Goal: Task Accomplishment & Management: Complete application form

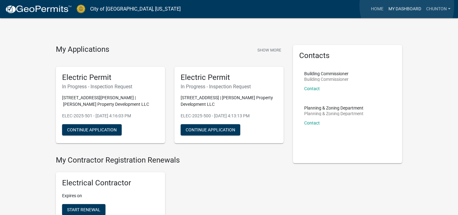
click at [407, 6] on link "My Dashboard" at bounding box center [405, 9] width 38 height 12
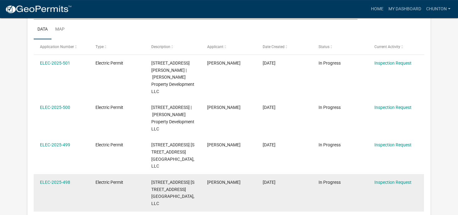
scroll to position [74, 0]
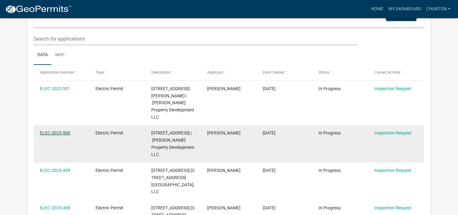
click at [50, 130] on link "ELEC-2025-500" at bounding box center [55, 132] width 30 height 5
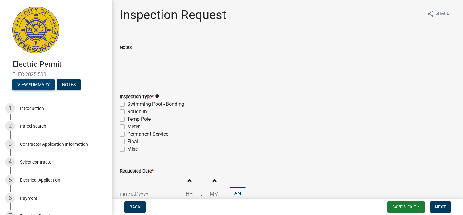
click at [41, 86] on button "View Summary" at bounding box center [33, 84] width 42 height 11
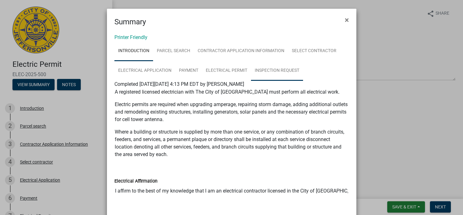
click at [276, 69] on link "Inspection Request" at bounding box center [277, 71] width 52 height 20
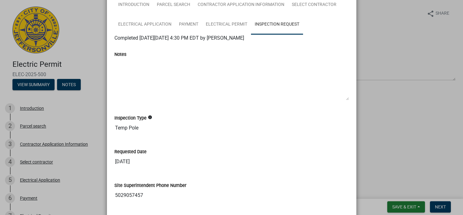
scroll to position [167, 0]
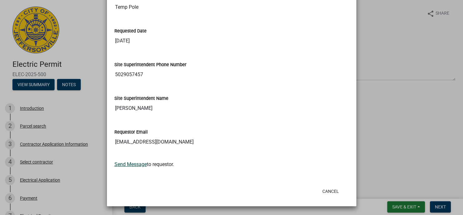
click at [128, 165] on link "Send Message" at bounding box center [131, 164] width 32 height 6
click at [330, 190] on button "Cancel" at bounding box center [331, 191] width 27 height 11
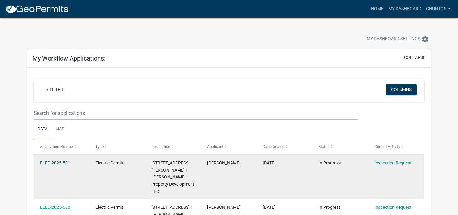
click at [56, 164] on link "ELEC-2025-501" at bounding box center [55, 162] width 30 height 5
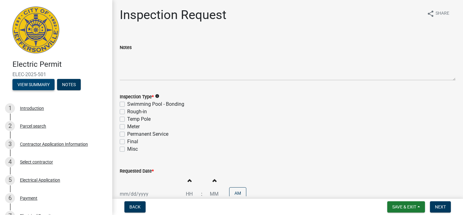
click at [21, 86] on button "View Summary" at bounding box center [33, 84] width 42 height 11
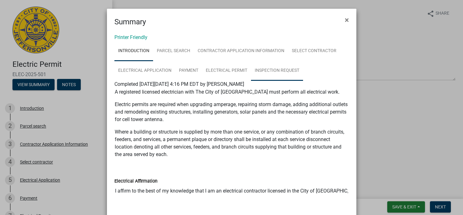
click at [269, 68] on link "Inspection Request" at bounding box center [277, 71] width 52 height 20
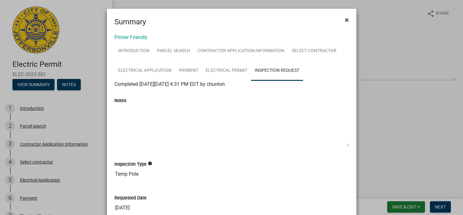
click at [345, 21] on span "×" at bounding box center [347, 20] width 4 height 9
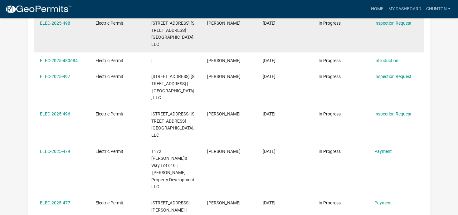
scroll to position [297, 0]
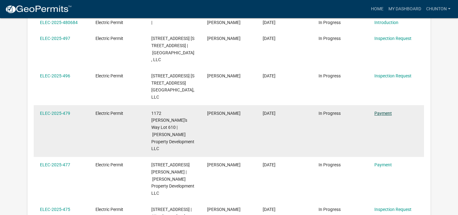
click at [389, 116] on link "Payment" at bounding box center [383, 113] width 17 height 5
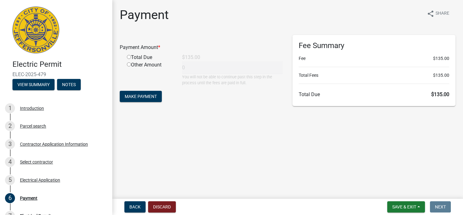
click at [128, 58] on input "radio" at bounding box center [129, 57] width 4 height 4
radio input "true"
type input "135"
click at [146, 94] on button "Make Payment" at bounding box center [141, 96] width 42 height 11
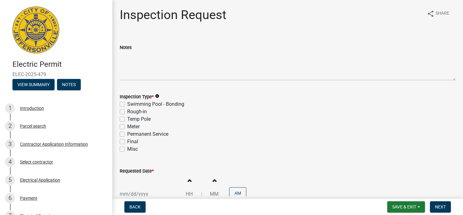
click at [127, 120] on label "Temp Pole" at bounding box center [138, 118] width 23 height 7
click at [127, 120] on input "Temp Pole" at bounding box center [129, 117] width 4 height 4
checkbox input "true"
checkbox input "false"
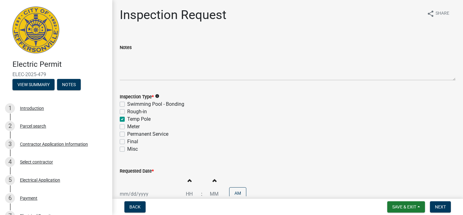
checkbox input "true"
checkbox input "false"
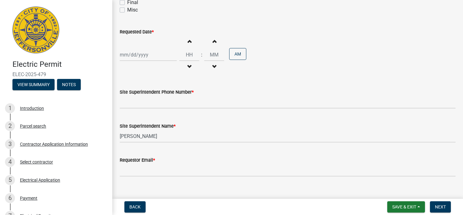
scroll to position [149, 0]
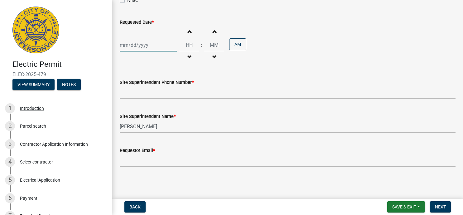
click at [148, 46] on input "Requested Date *" at bounding box center [148, 45] width 57 height 13
select select "9"
select select "2025"
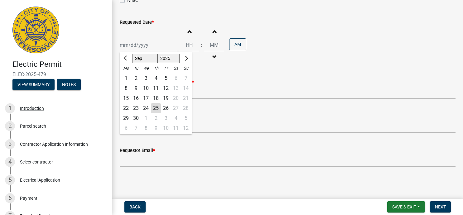
click at [165, 109] on div "26" at bounding box center [166, 108] width 10 height 10
type input "09/26/2025"
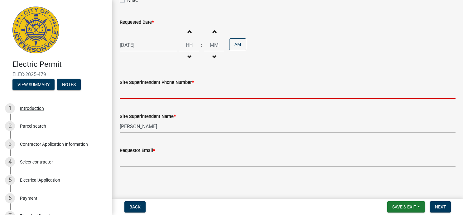
click at [145, 97] on input "Site Superintendent Phone Number *" at bounding box center [288, 92] width 336 height 13
click at [145, 95] on input "Site Superintendent Phone Number *" at bounding box center [288, 92] width 336 height 13
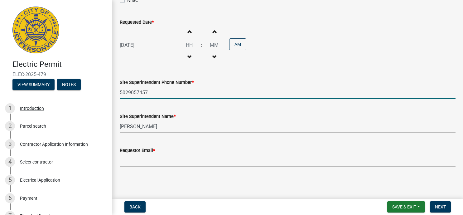
type input "5029057457"
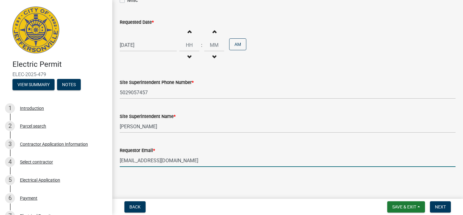
type input "[EMAIL_ADDRESS][DOMAIN_NAME]"
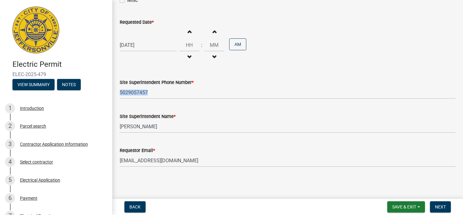
click at [165, 104] on wm-data-entity-input-list "Notes Inspection Type * info Swimming Pool - Bonding Rough-in Temp Pole Meter P…" at bounding box center [288, 29] width 336 height 286
click at [444, 205] on span "Next" at bounding box center [440, 206] width 11 height 5
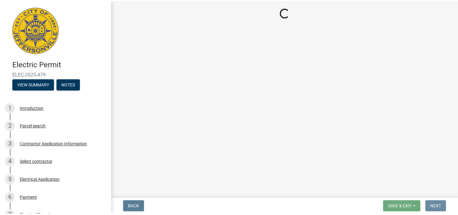
scroll to position [0, 0]
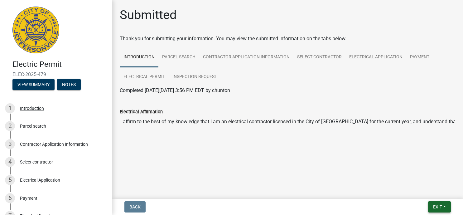
click at [444, 204] on button "Exit" at bounding box center [440, 206] width 23 height 11
click at [423, 189] on button "Save & Exit" at bounding box center [426, 190] width 50 height 15
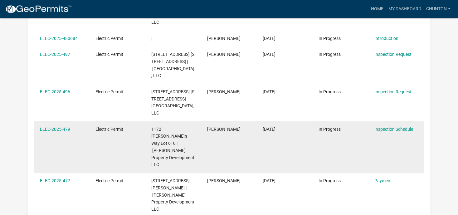
scroll to position [297, 0]
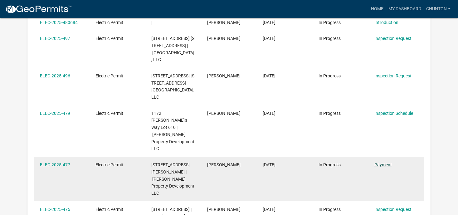
click at [380, 165] on link "Payment" at bounding box center [383, 164] width 17 height 5
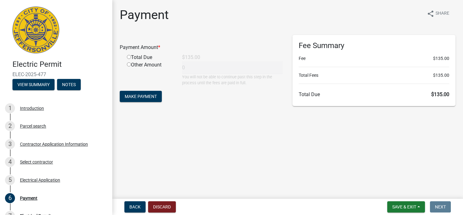
click at [130, 57] on input "radio" at bounding box center [129, 57] width 4 height 4
radio input "true"
type input "135"
click at [134, 94] on span "Make Payment" at bounding box center [141, 96] width 32 height 5
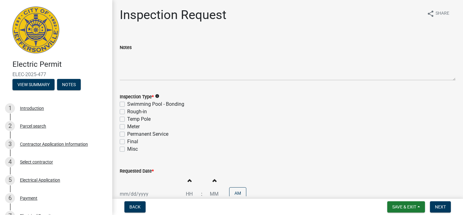
click at [127, 120] on label "Temp Pole" at bounding box center [138, 118] width 23 height 7
click at [127, 120] on input "Temp Pole" at bounding box center [129, 117] width 4 height 4
checkbox input "true"
checkbox input "false"
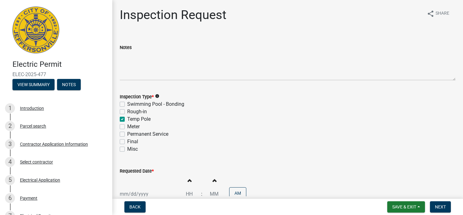
checkbox input "true"
checkbox input "false"
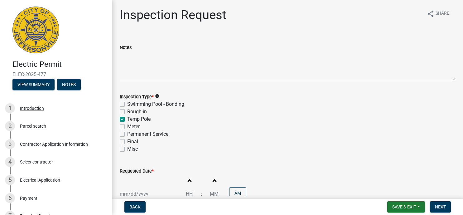
scroll to position [83, 0]
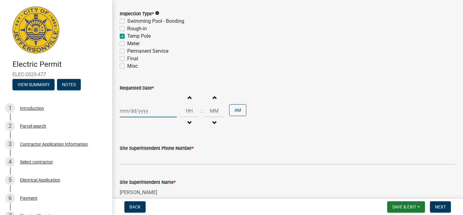
click at [138, 111] on input "Requested Date *" at bounding box center [148, 111] width 57 height 13
select select "9"
select select "2025"
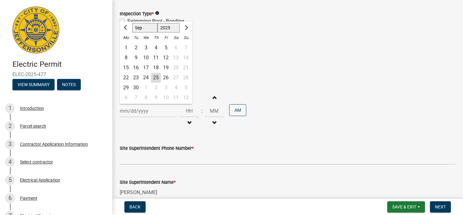
click at [166, 76] on div "26" at bounding box center [166, 78] width 10 height 10
type input "09/26/2025"
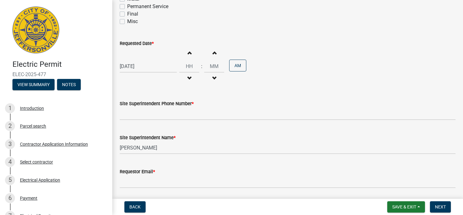
scroll to position [149, 0]
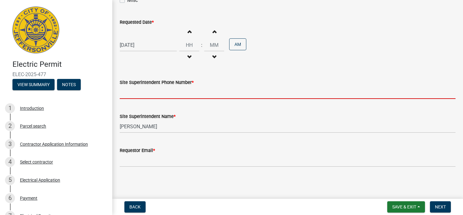
click at [166, 98] on input "Site Superintendent Phone Number *" at bounding box center [288, 92] width 336 height 13
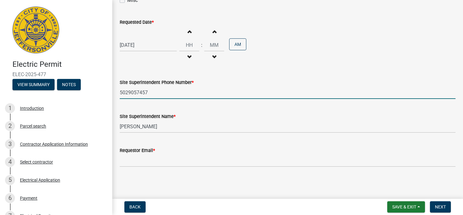
type input "5029057457"
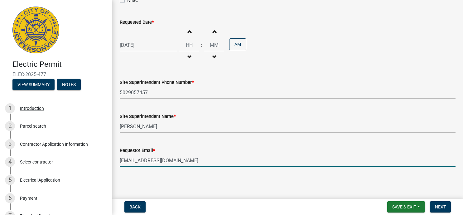
type input "[EMAIL_ADDRESS][DOMAIN_NAME]"
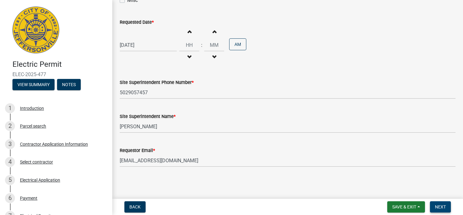
click at [439, 208] on span "Next" at bounding box center [440, 206] width 11 height 5
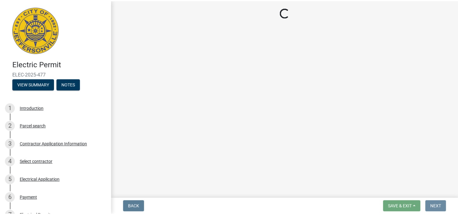
scroll to position [0, 0]
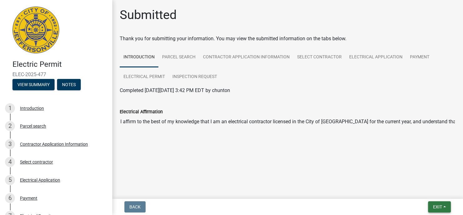
click at [444, 205] on button "Exit" at bounding box center [440, 206] width 23 height 11
click at [424, 192] on button "Save & Exit" at bounding box center [426, 190] width 50 height 15
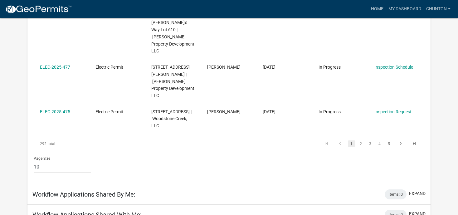
scroll to position [371, 0]
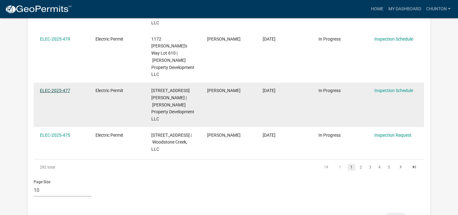
click at [59, 91] on link "ELEC-2025-477" at bounding box center [55, 90] width 30 height 5
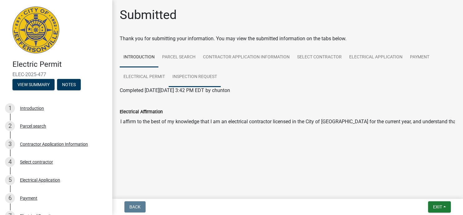
click at [203, 77] on link "Inspection Request" at bounding box center [195, 77] width 52 height 20
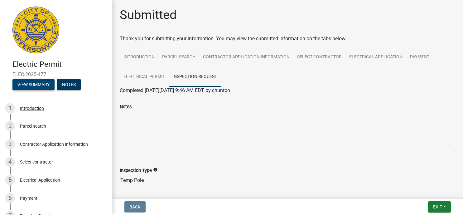
click at [24, 82] on button "View Summary" at bounding box center [33, 84] width 42 height 11
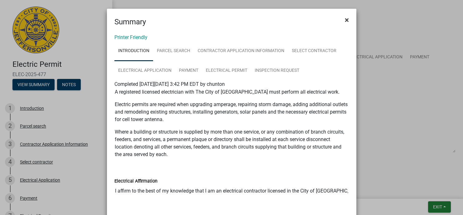
click at [345, 19] on span "×" at bounding box center [347, 20] width 4 height 9
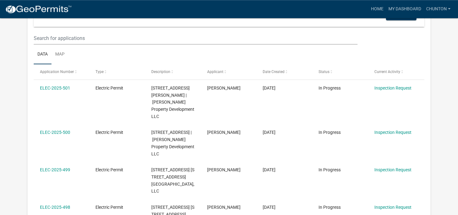
scroll to position [74, 0]
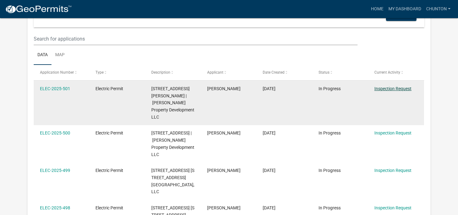
click at [388, 87] on link "Inspection Request" at bounding box center [393, 88] width 37 height 5
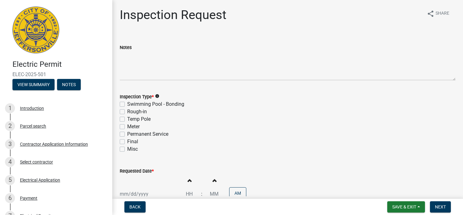
click at [127, 120] on label "Temp Pole" at bounding box center [138, 118] width 23 height 7
click at [127, 120] on input "Temp Pole" at bounding box center [129, 117] width 4 height 4
checkbox input "true"
checkbox input "false"
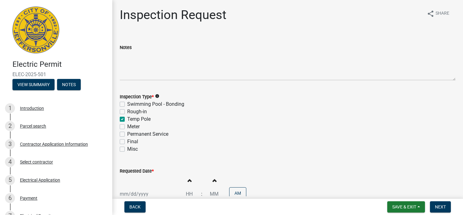
checkbox input "true"
checkbox input "false"
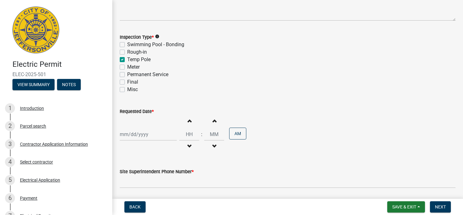
scroll to position [83, 0]
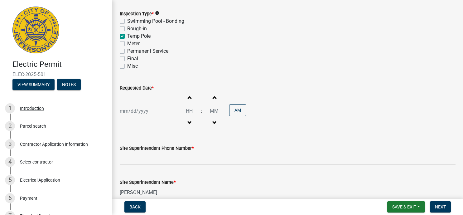
click at [145, 113] on input "Requested Date *" at bounding box center [148, 111] width 57 height 13
select select "9"
select select "2025"
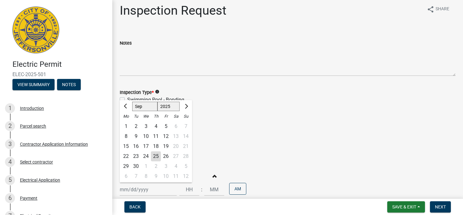
scroll to position [0, 0]
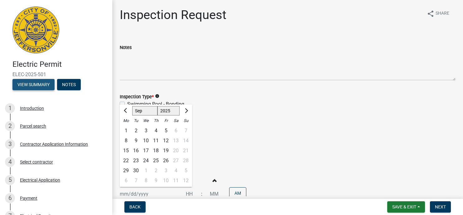
click at [34, 84] on button "View Summary" at bounding box center [33, 84] width 42 height 11
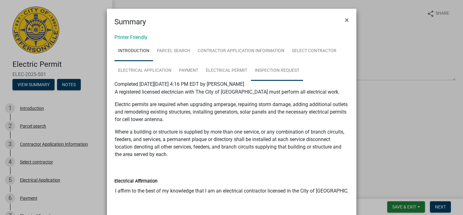
click at [279, 71] on link "Inspection Request" at bounding box center [277, 71] width 52 height 20
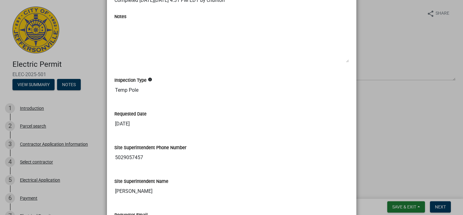
scroll to position [1, 0]
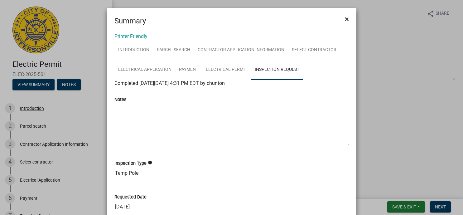
click at [346, 17] on span "×" at bounding box center [347, 19] width 4 height 9
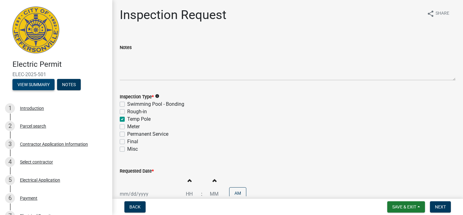
scroll to position [83, 0]
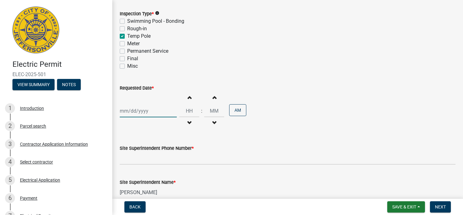
click at [147, 111] on input "Requested Date *" at bounding box center [148, 111] width 57 height 13
select select "9"
select select "2025"
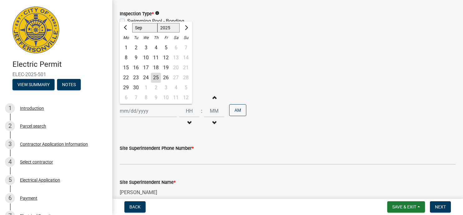
click at [164, 77] on div "26" at bounding box center [166, 78] width 10 height 10
type input "09/26/2025"
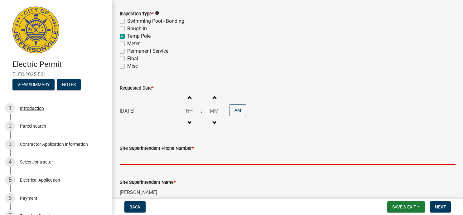
click at [150, 158] on input "Site Superintendent Phone Number *" at bounding box center [288, 158] width 336 height 13
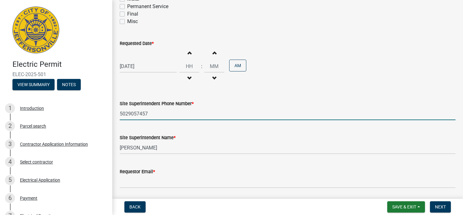
scroll to position [149, 0]
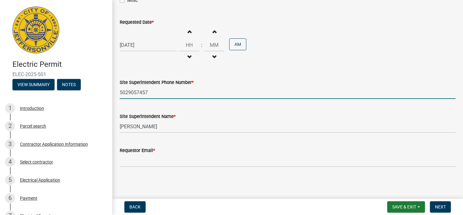
type input "5029057457"
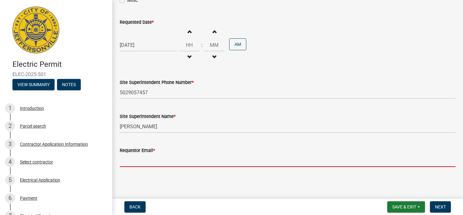
click at [153, 160] on input "Requestor Email *" at bounding box center [288, 160] width 336 height 13
click at [153, 159] on input "Requestor Email *" at bounding box center [288, 160] width 336 height 13
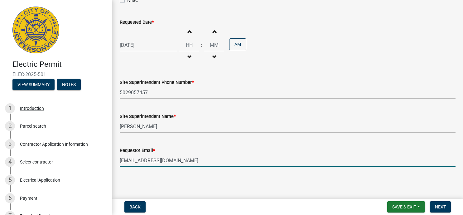
type input "[EMAIL_ADDRESS][DOMAIN_NAME]"
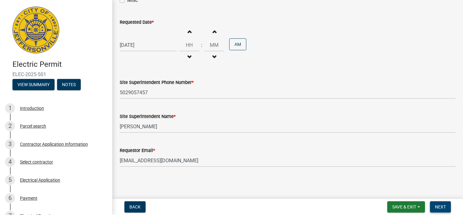
click at [447, 212] on button "Next" at bounding box center [440, 206] width 21 height 11
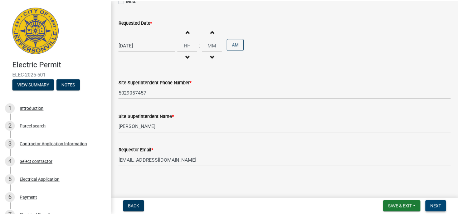
scroll to position [0, 0]
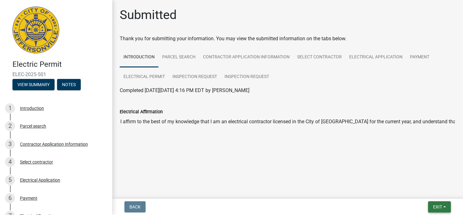
click at [444, 207] on button "Exit" at bounding box center [440, 206] width 23 height 11
click at [428, 190] on button "Save & Exit" at bounding box center [426, 190] width 50 height 15
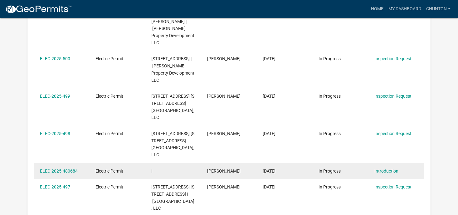
scroll to position [74, 0]
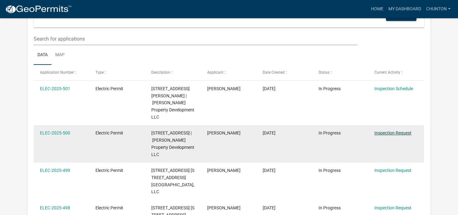
click at [394, 130] on link "Inspection Request" at bounding box center [393, 132] width 37 height 5
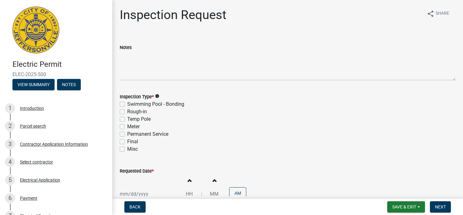
click at [127, 119] on label "Temp Pole" at bounding box center [138, 118] width 23 height 7
click at [127, 119] on input "Temp Pole" at bounding box center [129, 117] width 4 height 4
checkbox input "true"
checkbox input "false"
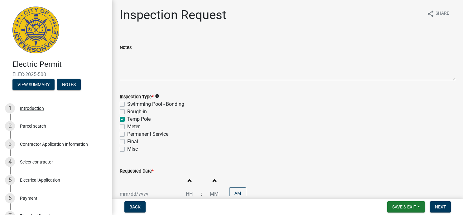
checkbox input "true"
checkbox input "false"
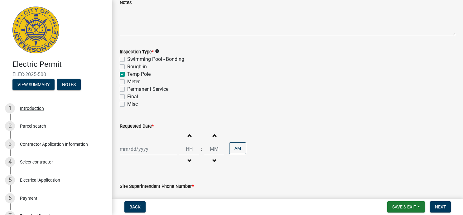
scroll to position [83, 0]
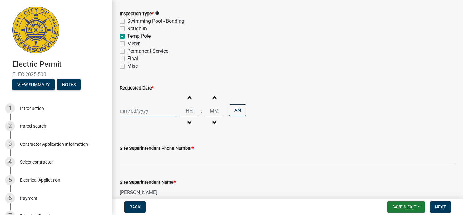
click at [151, 108] on input "Requested Date *" at bounding box center [148, 111] width 57 height 13
select select "9"
select select "2025"
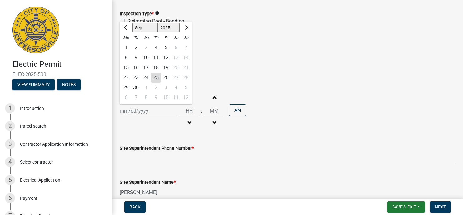
click at [167, 76] on div "26" at bounding box center [166, 78] width 10 height 10
type input "09/26/2025"
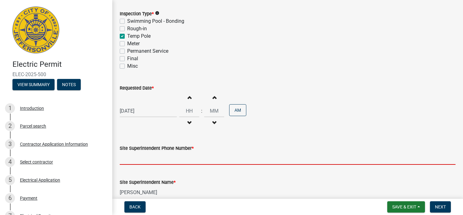
click at [153, 158] on input "Site Superintendent Phone Number *" at bounding box center [288, 158] width 336 height 13
click at [187, 158] on input "Site Superintendent Phone Number *" at bounding box center [288, 158] width 336 height 13
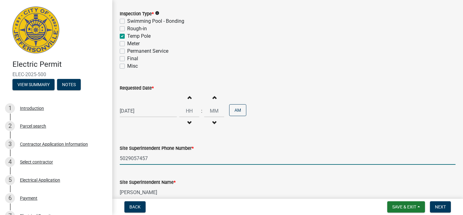
scroll to position [149, 0]
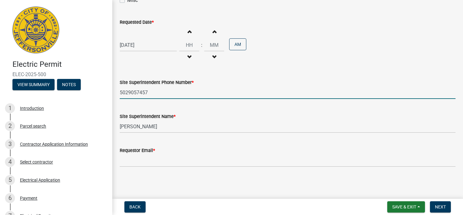
type input "5029057457"
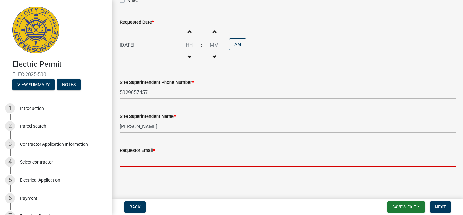
click at [162, 160] on input "Requestor Email *" at bounding box center [288, 160] width 336 height 13
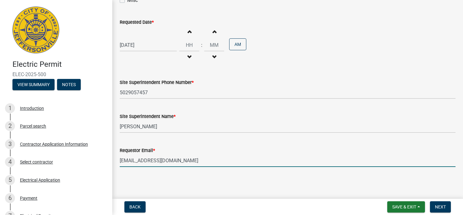
type input "[EMAIL_ADDRESS][DOMAIN_NAME]"
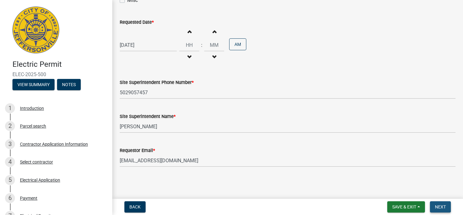
click at [441, 207] on span "Next" at bounding box center [440, 206] width 11 height 5
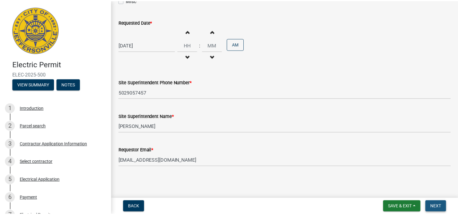
scroll to position [0, 0]
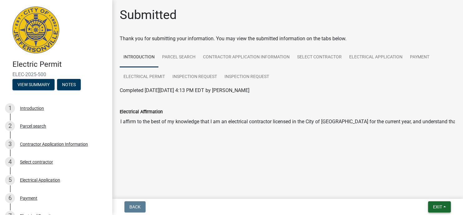
click at [446, 207] on button "Exit" at bounding box center [440, 206] width 23 height 11
click at [422, 192] on button "Save & Exit" at bounding box center [426, 190] width 50 height 15
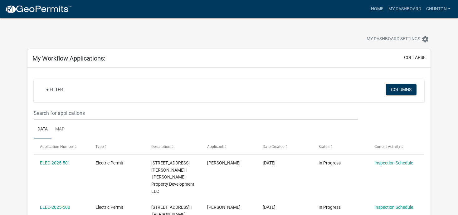
click at [47, 10] on img at bounding box center [38, 9] width 67 height 9
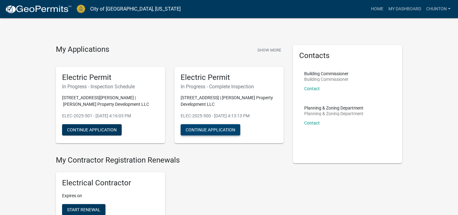
click at [224, 133] on button "Continue Application" at bounding box center [211, 129] width 60 height 11
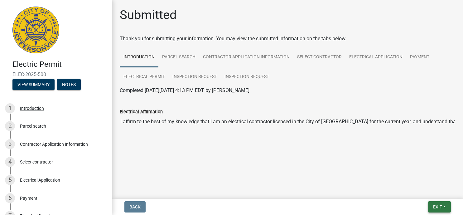
click at [446, 206] on button "Exit" at bounding box center [440, 206] width 23 height 11
click at [427, 191] on button "Save & Exit" at bounding box center [426, 190] width 50 height 15
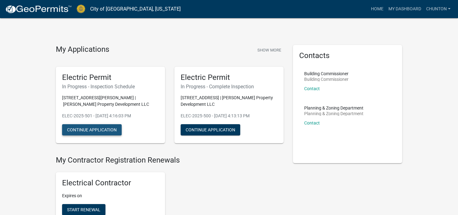
click at [81, 127] on button "Continue Application" at bounding box center [92, 129] width 60 height 11
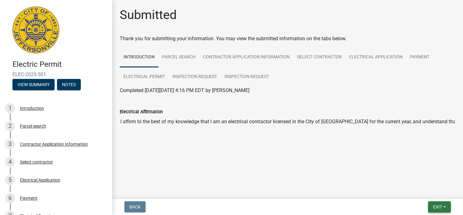
click at [446, 208] on button "Exit" at bounding box center [440, 206] width 23 height 11
click at [424, 190] on button "Save & Exit" at bounding box center [426, 190] width 50 height 15
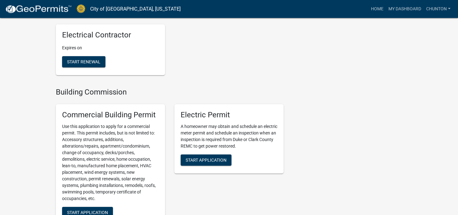
scroll to position [149, 0]
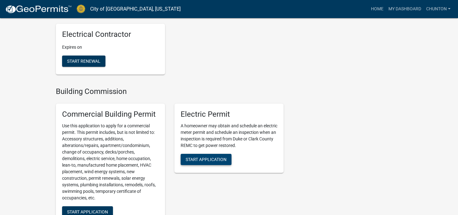
click at [209, 159] on span "Start Application" at bounding box center [206, 159] width 41 height 5
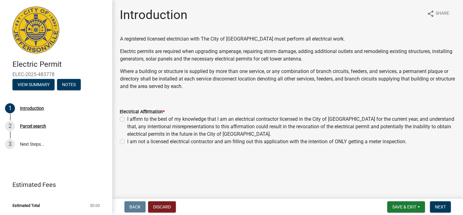
click at [127, 121] on label "I affirm to the best of my knowledge that I am an electrical contractor license…" at bounding box center [291, 126] width 329 height 22
click at [127, 120] on input "I affirm to the best of my knowledge that I am an electrical contractor license…" at bounding box center [129, 117] width 4 height 4
radio input "true"
click at [444, 207] on span "Next" at bounding box center [440, 206] width 11 height 5
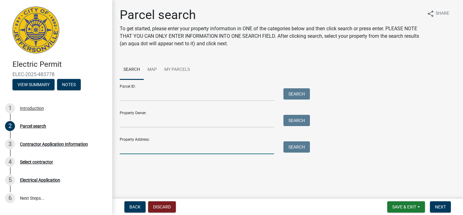
click at [157, 151] on input "Property Address:" at bounding box center [197, 147] width 154 height 13
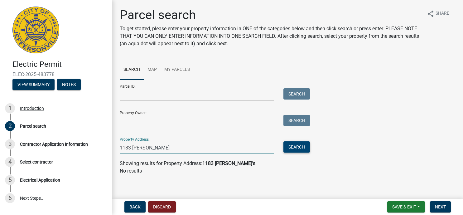
type input "1183 Dustin"
click at [297, 150] on button "Search" at bounding box center [297, 146] width 27 height 11
drag, startPoint x: 149, startPoint y: 145, endPoint x: 90, endPoint y: 132, distance: 60.2
click at [120, 141] on input "1183 Dustin" at bounding box center [197, 147] width 154 height 13
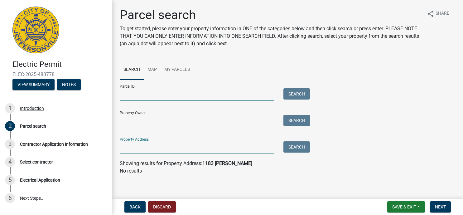
click at [148, 95] on input "Parcel ID:" at bounding box center [197, 94] width 154 height 13
click at [150, 93] on input "Parcel ID:" at bounding box center [197, 94] width 154 height 13
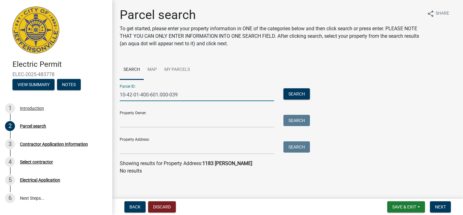
click at [153, 96] on input "10-42-01-400-601.000-039" at bounding box center [197, 94] width 154 height 13
type input "10-42-01-400-621.000-039"
click at [293, 93] on button "Search" at bounding box center [297, 93] width 27 height 11
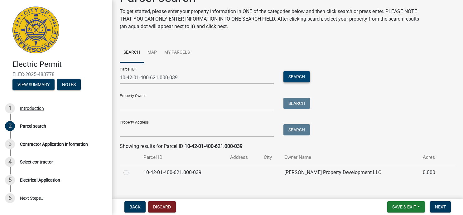
scroll to position [25, 0]
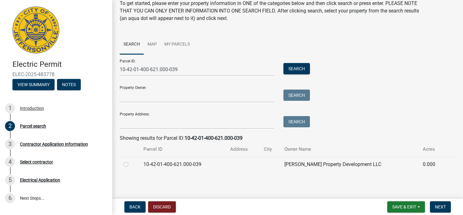
click at [131, 161] on label at bounding box center [131, 161] width 0 height 0
click at [131, 165] on input "radio" at bounding box center [133, 163] width 4 height 4
radio input "true"
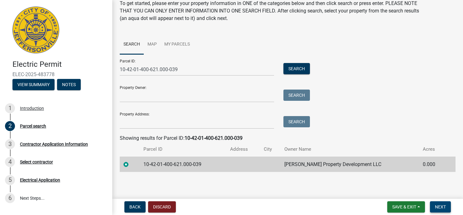
click at [439, 204] on button "Next" at bounding box center [440, 206] width 21 height 11
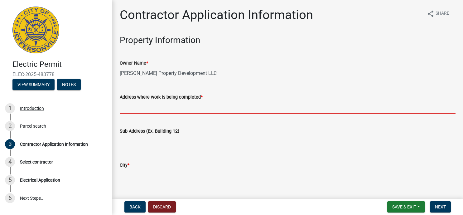
click at [179, 107] on input "Address where work is being completed *" at bounding box center [288, 107] width 336 height 13
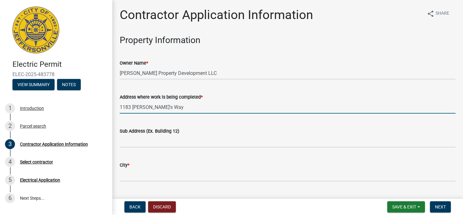
type input "1183 Dustin's Way"
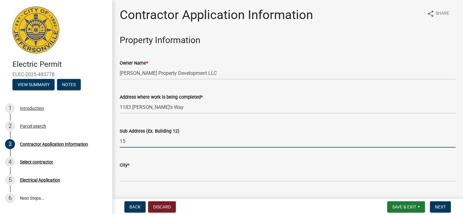
type input "1"
type input "659"
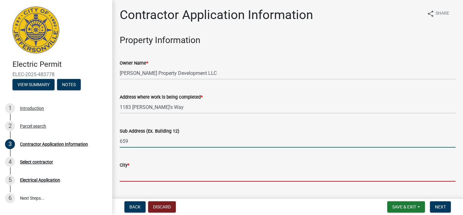
click at [151, 175] on input "City *" at bounding box center [288, 175] width 336 height 13
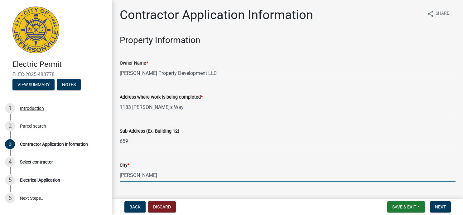
type input "jeff"
click at [216, 194] on div "Subdivision Name" at bounding box center [288, 201] width 336 height 29
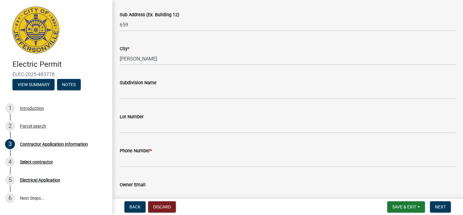
scroll to position [166, 0]
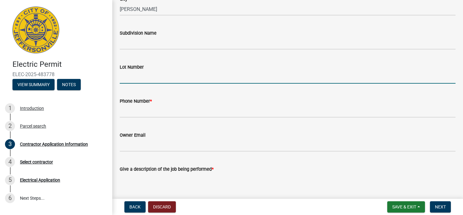
click at [177, 80] on input "Lot Number" at bounding box center [288, 77] width 336 height 13
type input "659"
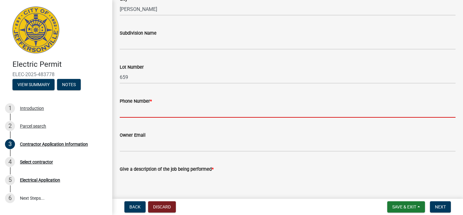
click at [164, 110] on input "Phone Number *" at bounding box center [288, 111] width 336 height 13
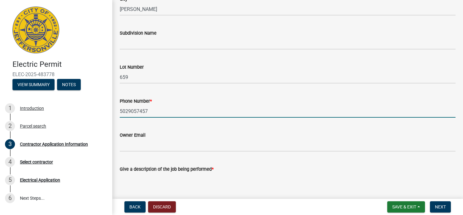
type input "5029057457"
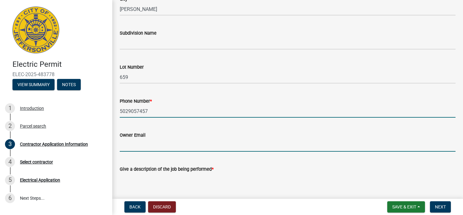
click at [178, 145] on input "Owner Email" at bounding box center [288, 145] width 336 height 13
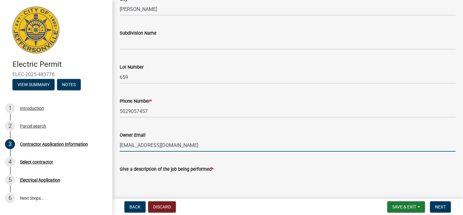
type input "[EMAIL_ADDRESS][DOMAIN_NAME]"
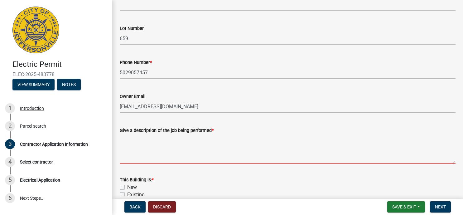
scroll to position [249, 0]
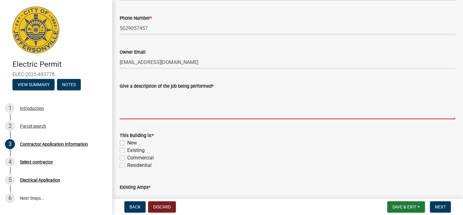
click at [175, 113] on textarea "Give a description of the job being performed *" at bounding box center [288, 104] width 336 height 29
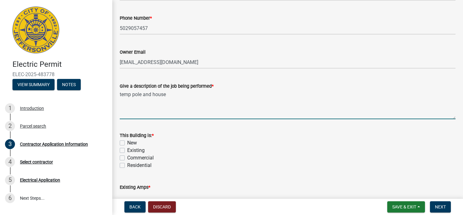
type textarea "temp pole and house"
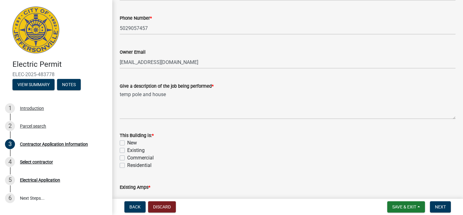
click at [127, 142] on label "New" at bounding box center [132, 142] width 10 height 7
click at [127, 142] on input "New" at bounding box center [129, 141] width 4 height 4
checkbox input "true"
checkbox input "false"
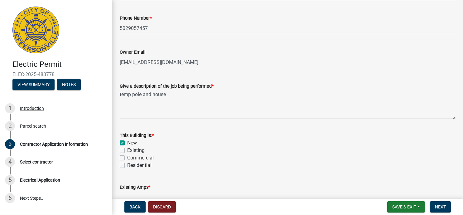
click at [127, 166] on label "Residential" at bounding box center [139, 165] width 24 height 7
click at [127, 166] on input "Residential" at bounding box center [129, 164] width 4 height 4
checkbox input "true"
checkbox input "false"
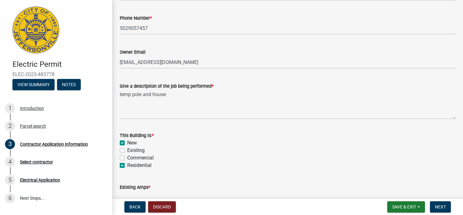
checkbox input "false"
checkbox input "true"
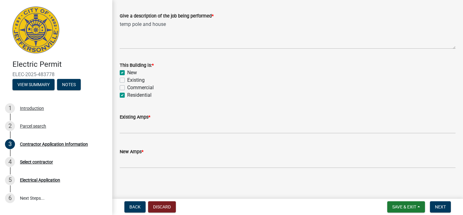
scroll to position [321, 0]
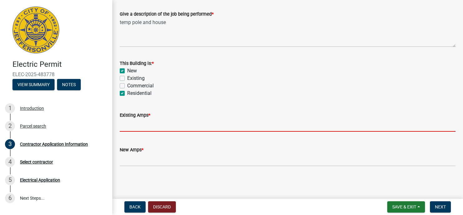
click at [158, 124] on input "text" at bounding box center [288, 125] width 336 height 13
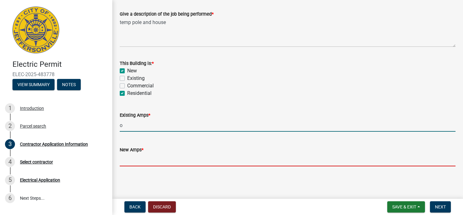
type input "0"
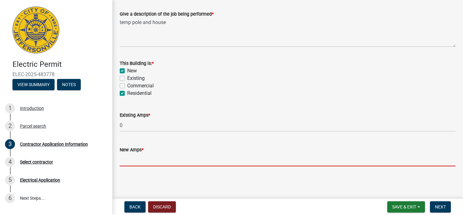
click at [140, 159] on input "text" at bounding box center [288, 160] width 336 height 13
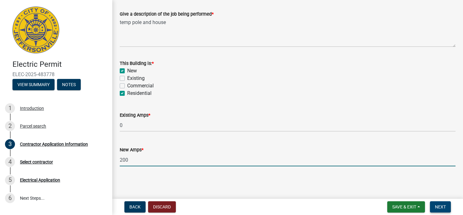
type input "200"
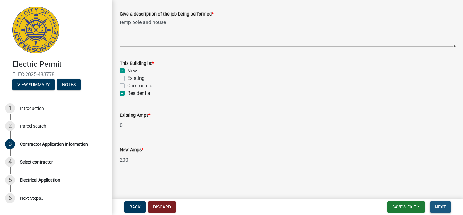
click at [443, 209] on span "Next" at bounding box center [440, 206] width 11 height 5
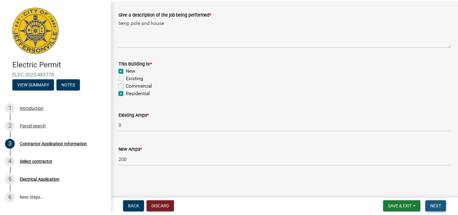
scroll to position [0, 0]
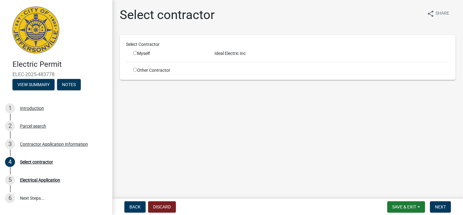
click at [135, 54] on input "radio" at bounding box center [135, 53] width 4 height 4
radio input "true"
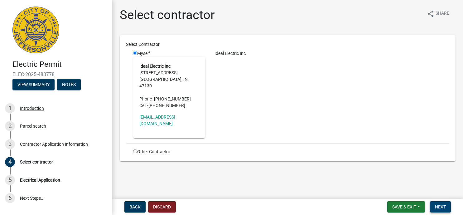
click at [443, 208] on span "Next" at bounding box center [440, 206] width 11 height 5
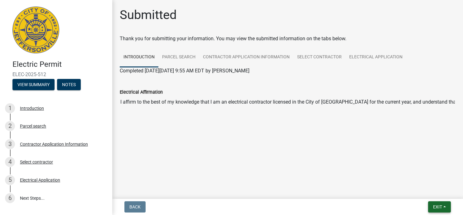
click at [445, 207] on button "Exit" at bounding box center [440, 206] width 23 height 11
click at [416, 189] on button "Save & Exit" at bounding box center [426, 190] width 50 height 15
